Goal: Information Seeking & Learning: Learn about a topic

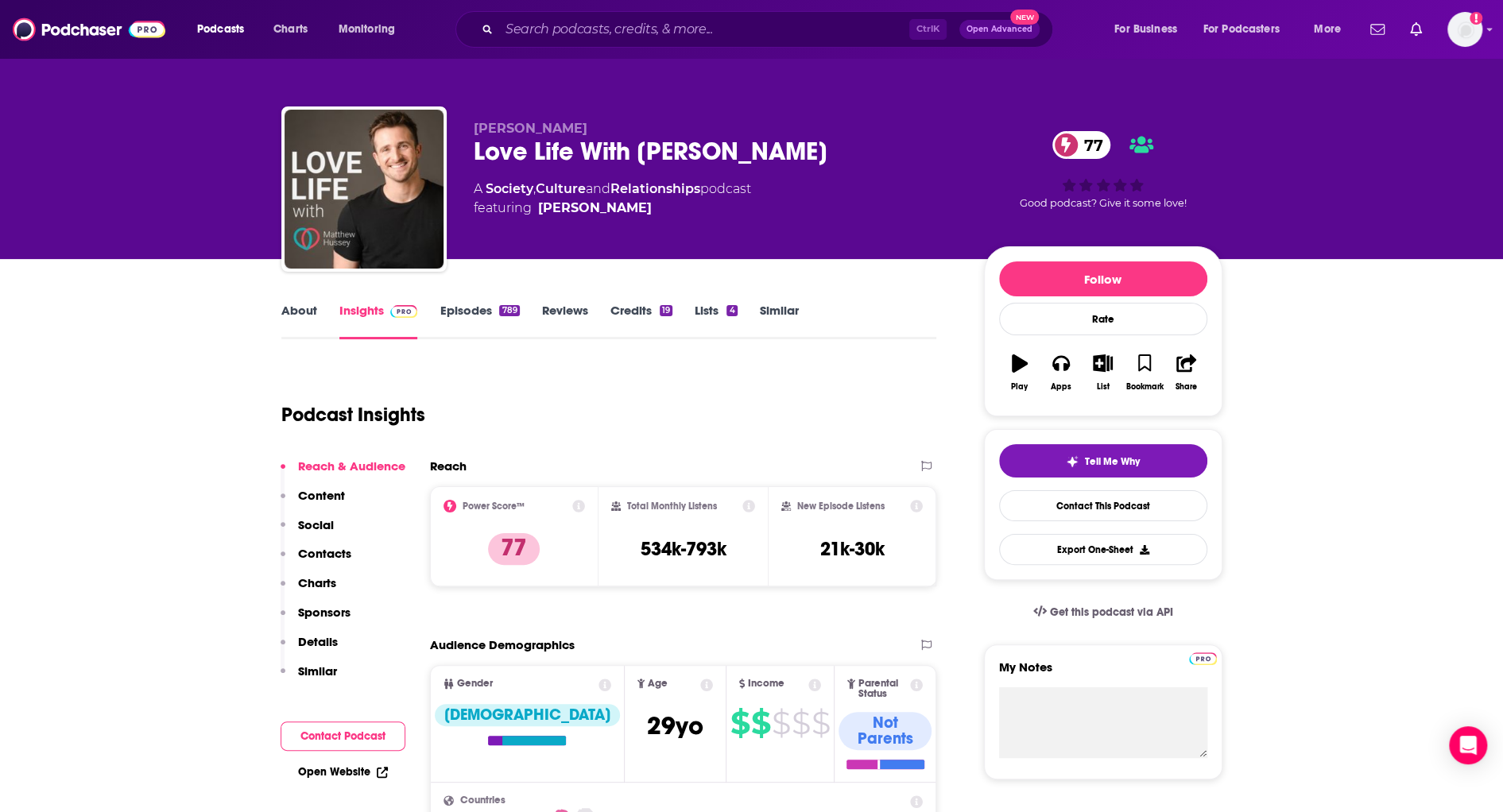
click at [476, 309] on link "Episodes 789" at bounding box center [480, 321] width 80 height 36
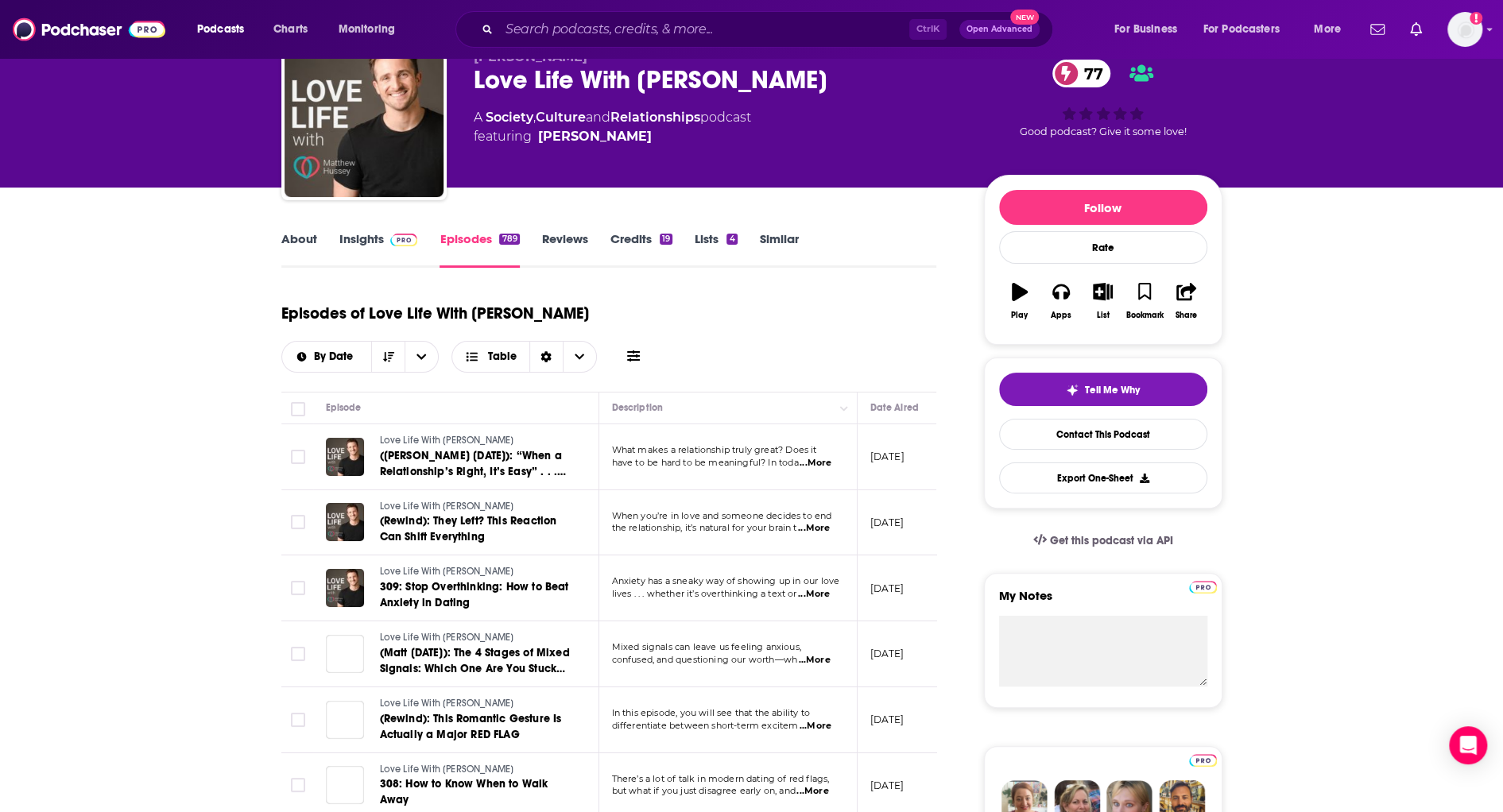
scroll to position [80, 0]
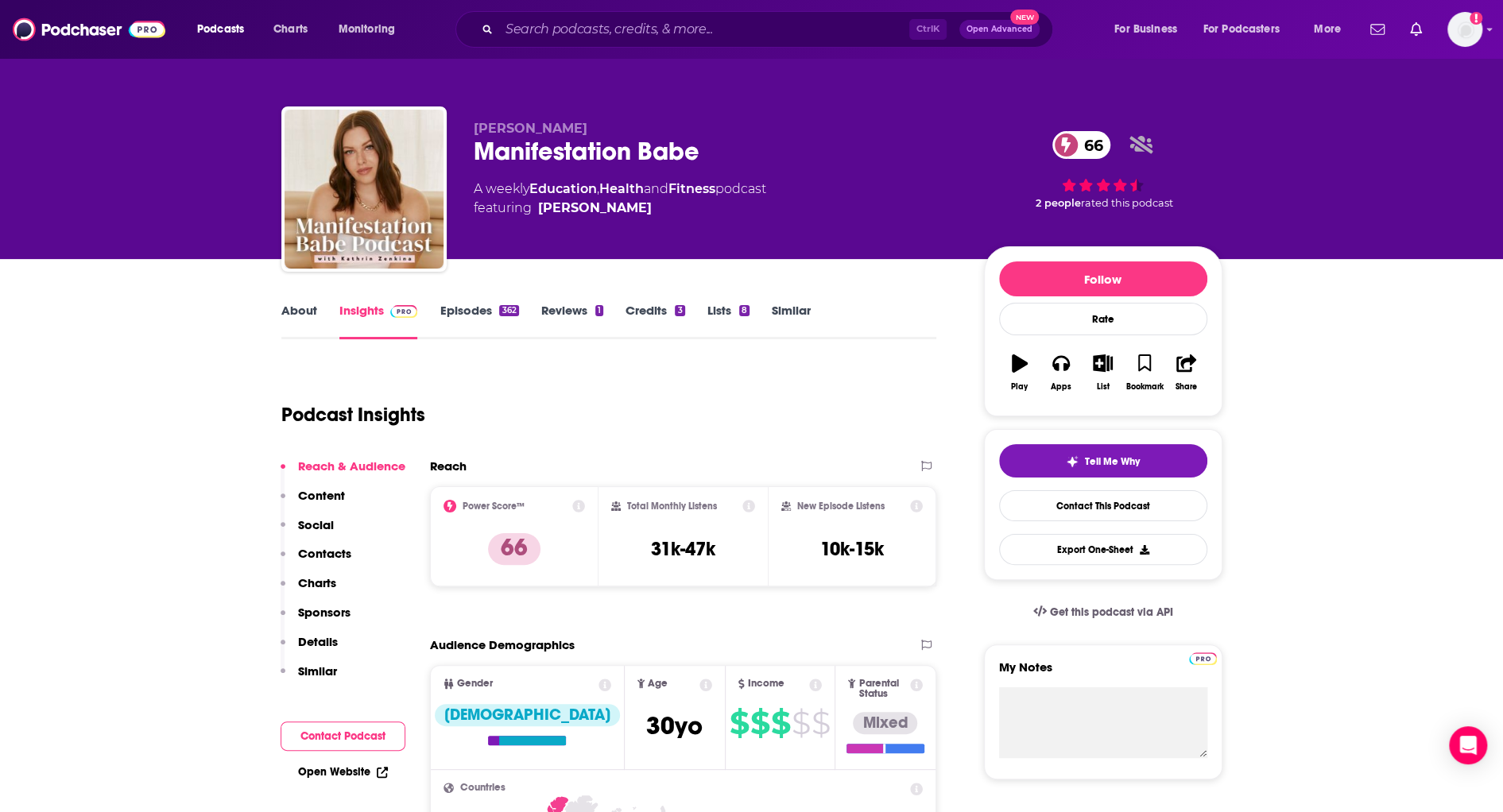
click at [508, 306] on div "362" at bounding box center [509, 310] width 20 height 12
